Goal: Task Accomplishment & Management: Manage account settings

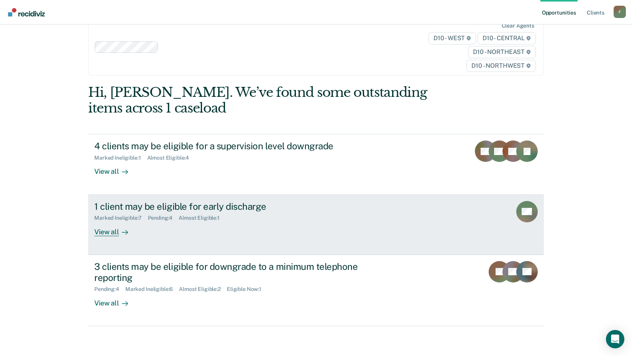
scroll to position [35, 0]
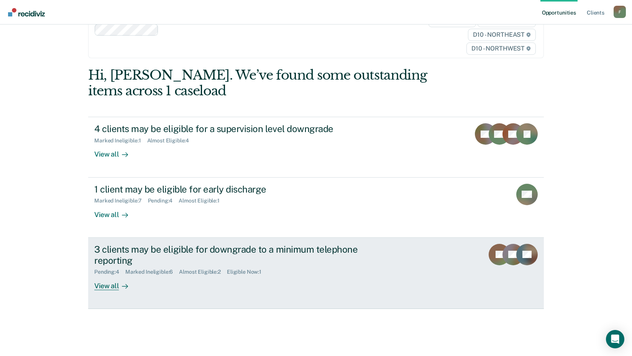
click at [112, 286] on div "View all" at bounding box center [115, 283] width 43 height 15
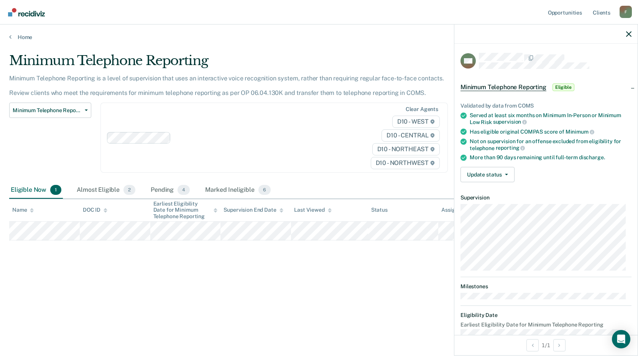
scroll to position [15, 0]
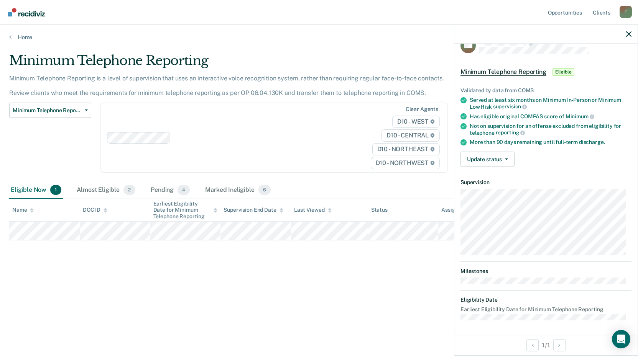
click at [39, 138] on div "Minimum Telephone Reporting Classification Review Early Discharge Minimum Telep…" at bounding box center [50, 142] width 82 height 79
click at [492, 159] on button "Update status" at bounding box center [487, 159] width 54 height 15
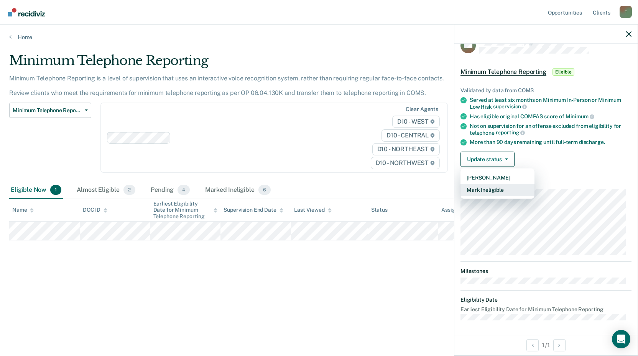
click at [495, 189] on button "Mark Ineligible" at bounding box center [497, 190] width 74 height 12
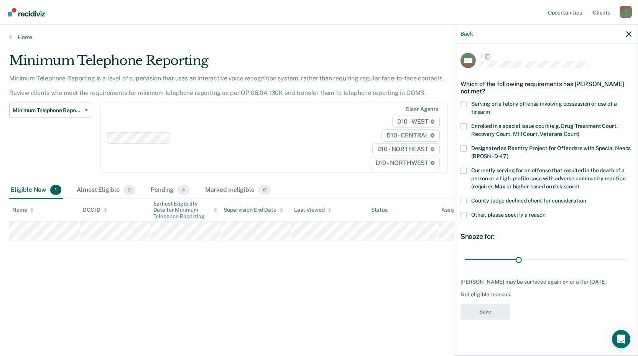
scroll to position [0, 0]
click at [461, 203] on span at bounding box center [463, 202] width 6 height 6
click at [586, 199] on input "County Judge declined client for consideration" at bounding box center [586, 199] width 0 height 0
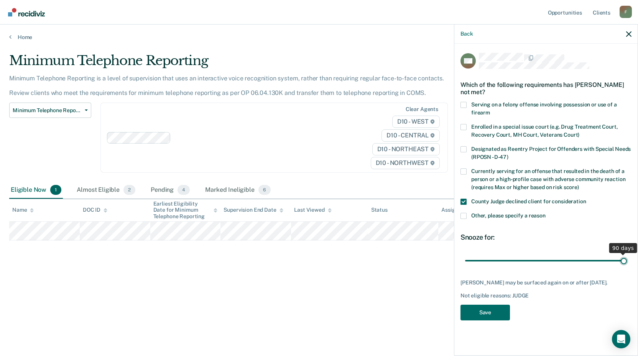
type input "90"
click at [625, 261] on input "range" at bounding box center [546, 260] width 162 height 13
click at [488, 311] on button "Save" at bounding box center [484, 313] width 49 height 16
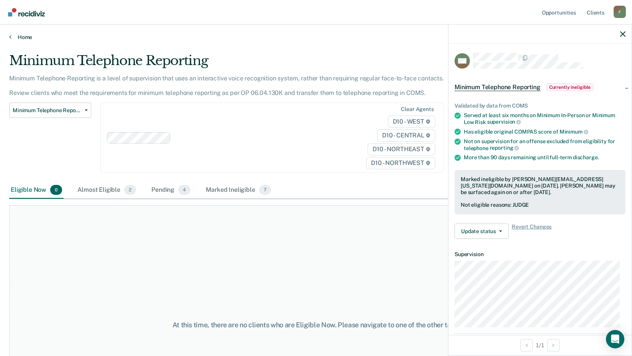
click at [10, 36] on icon at bounding box center [10, 37] width 2 height 6
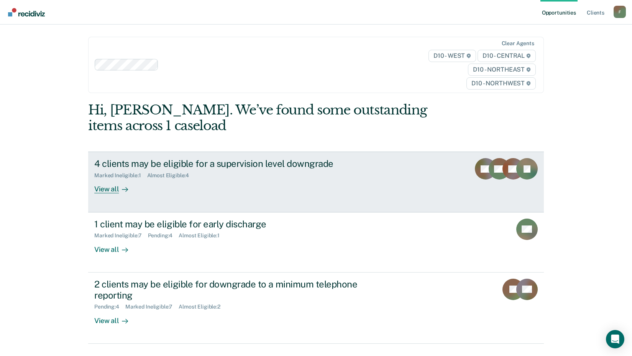
click at [119, 191] on div at bounding box center [123, 189] width 9 height 9
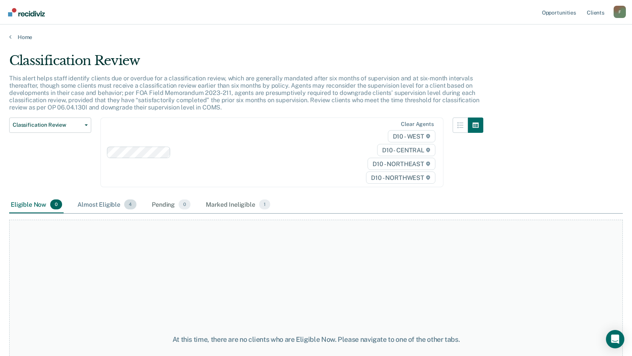
click at [107, 205] on div "Almost Eligible 4" at bounding box center [107, 205] width 62 height 17
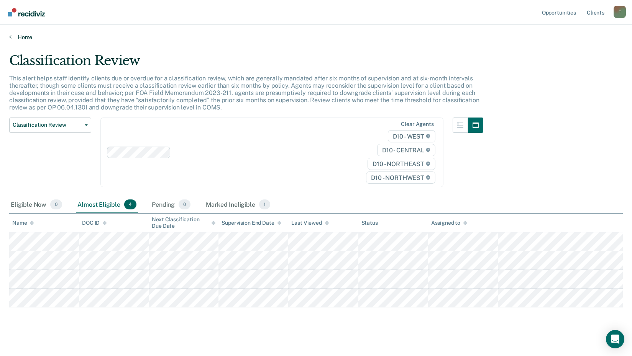
click at [12, 38] on link "Home" at bounding box center [316, 37] width 614 height 7
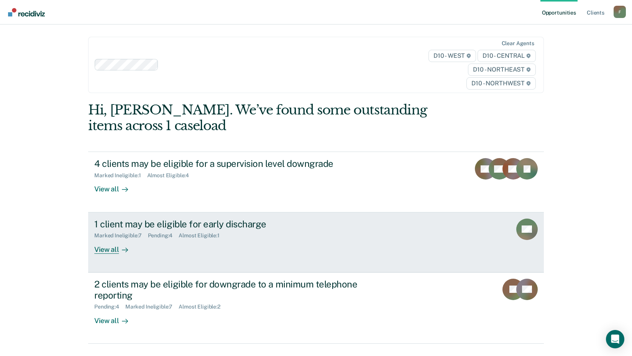
click at [113, 254] on div "View all" at bounding box center [115, 246] width 43 height 15
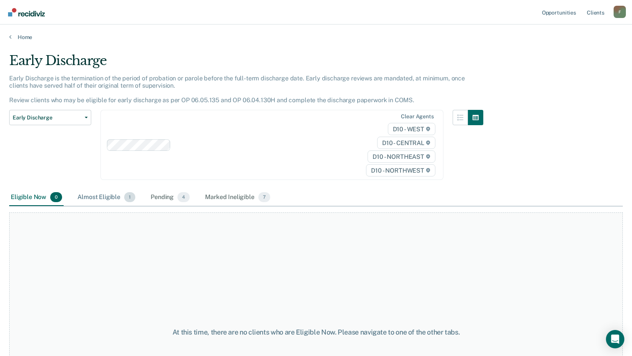
click at [110, 191] on div "Almost Eligible 1" at bounding box center [106, 197] width 61 height 17
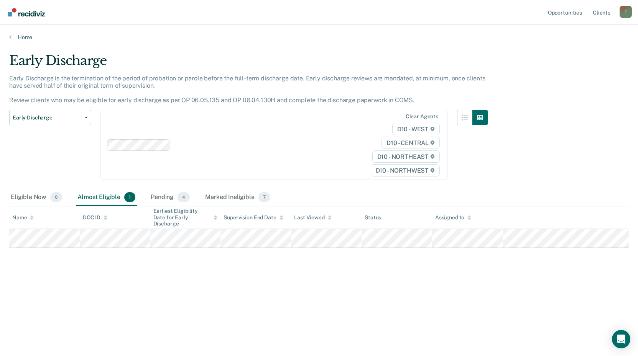
click at [23, 153] on div "Early Discharge Classification Review Early Discharge Minimum Telephone Reporti…" at bounding box center [50, 149] width 82 height 79
click at [38, 158] on div "Early Discharge Classification Review Early Discharge Minimum Telephone Reporti…" at bounding box center [50, 149] width 82 height 79
click at [42, 163] on div "Early Discharge Classification Review Early Discharge Minimum Telephone Reporti…" at bounding box center [50, 149] width 82 height 79
